Goal: Task Accomplishment & Management: Use online tool/utility

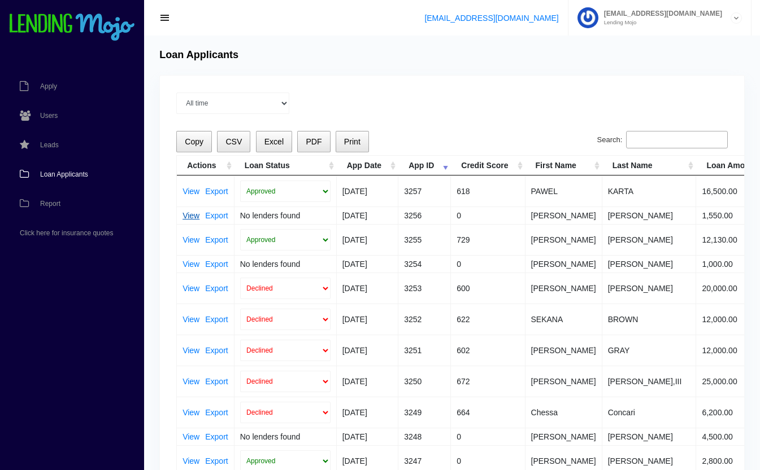
click at [186, 215] on link "View" at bounding box center [190, 216] width 17 height 8
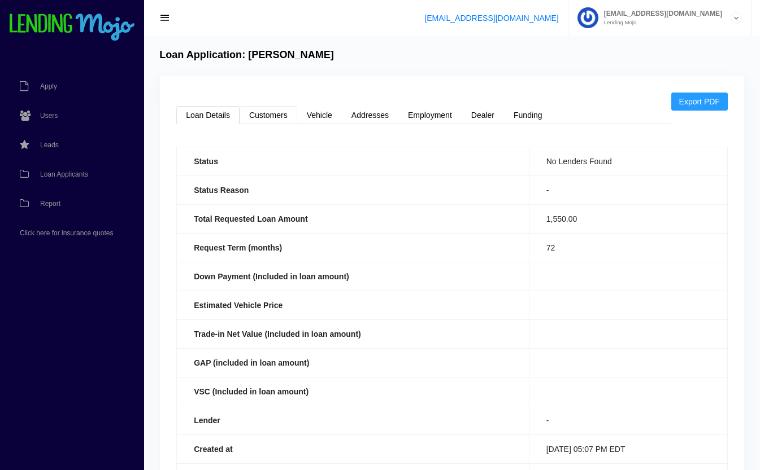
click at [276, 111] on link "Customers" at bounding box center [268, 115] width 58 height 18
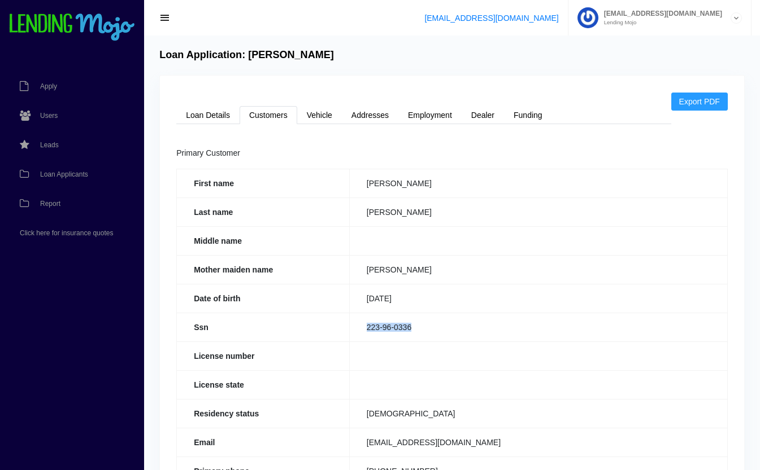
drag, startPoint x: 417, startPoint y: 323, endPoint x: 356, endPoint y: 330, distance: 60.8
click at [356, 330] on td "223-96-0336" at bounding box center [538, 327] width 378 height 29
copy td "223-96-0336"
click at [199, 111] on link "Loan Details" at bounding box center [207, 115] width 63 height 18
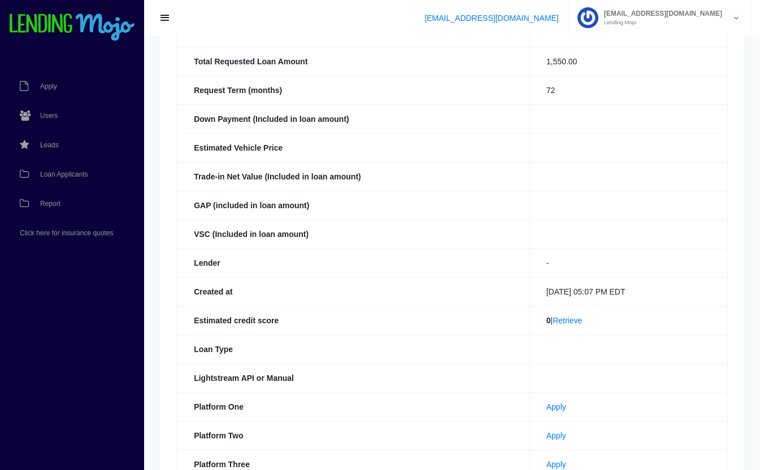
scroll to position [260, 0]
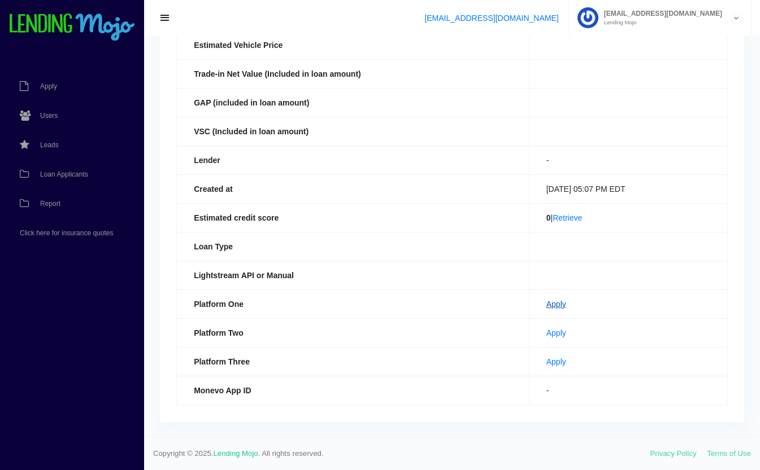
click at [546, 307] on link "Apply" at bounding box center [556, 304] width 20 height 9
click at [546, 332] on link "Apply" at bounding box center [556, 333] width 20 height 9
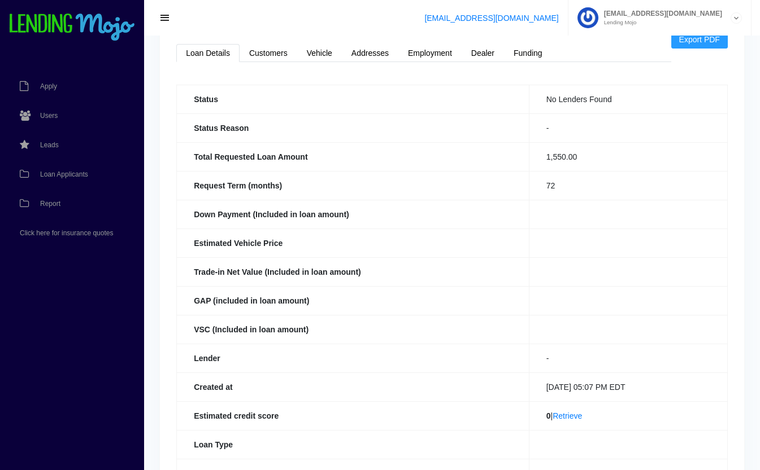
scroll to position [0, 0]
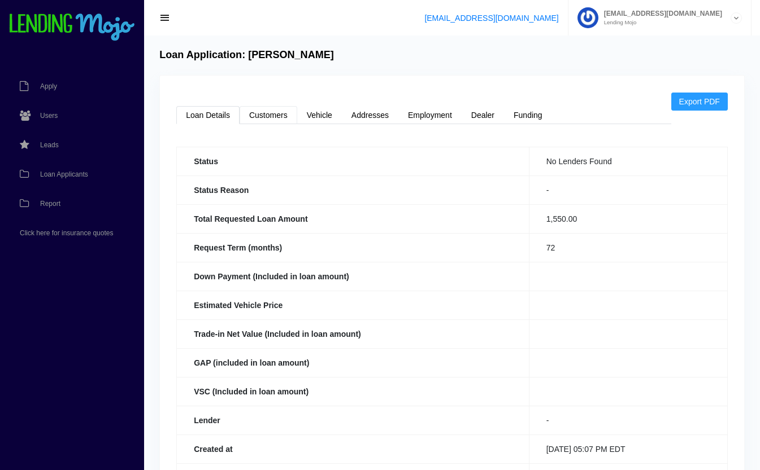
click at [266, 115] on link "Customers" at bounding box center [268, 115] width 58 height 18
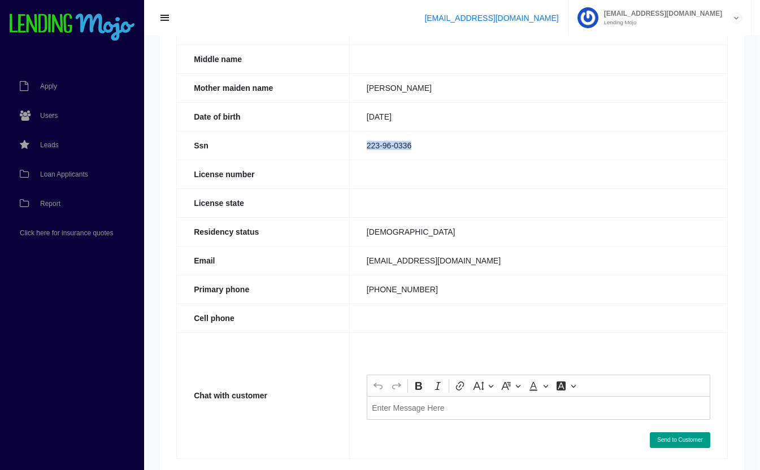
scroll to position [236, 0]
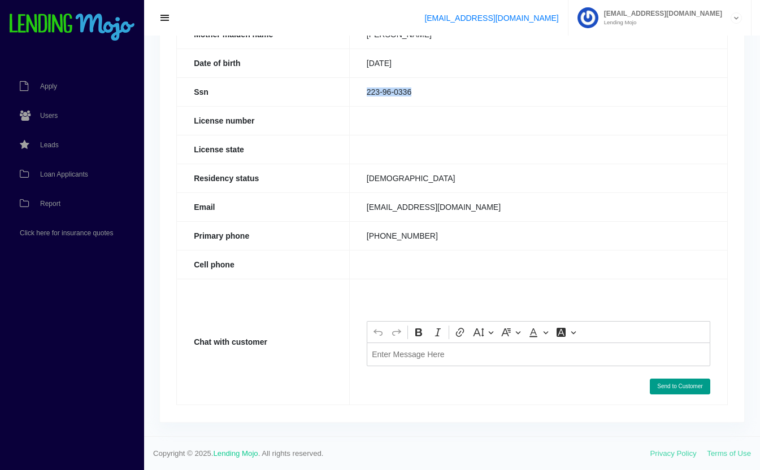
click at [424, 363] on div "Editor editing area: main. Press Alt+0 for help." at bounding box center [538, 354] width 343 height 23
click at [684, 388] on button "Send to Customer" at bounding box center [679, 387] width 60 height 16
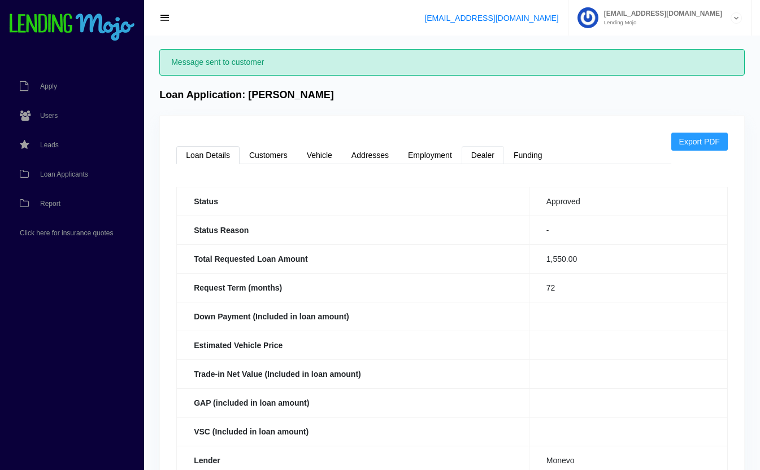
click at [492, 156] on link "Dealer" at bounding box center [482, 155] width 42 height 18
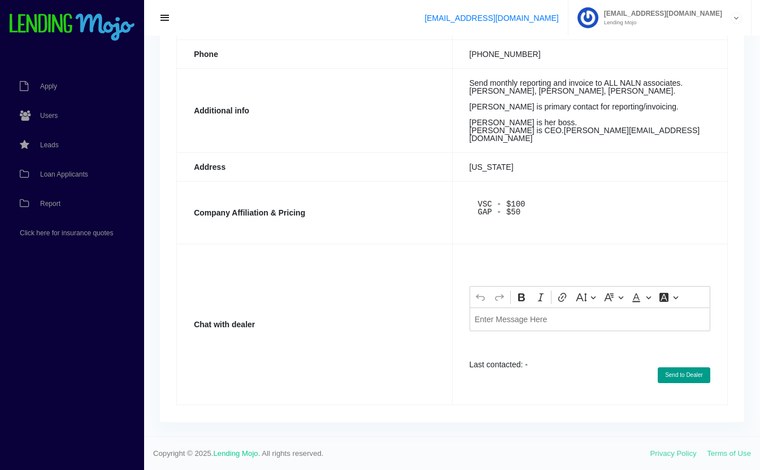
scroll to position [272, 0]
click at [518, 320] on p "Editor editing area: main. Press Alt+0 for help." at bounding box center [589, 320] width 230 height 8
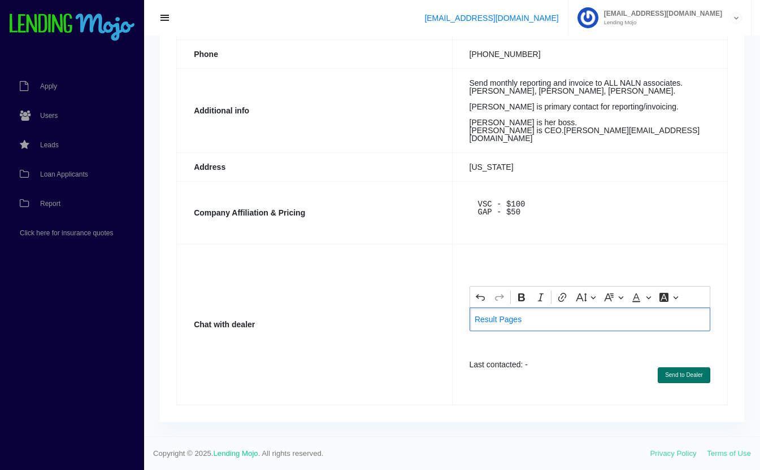
click at [685, 375] on button "Send to Dealer" at bounding box center [683, 376] width 53 height 16
